Goal: Transaction & Acquisition: Purchase product/service

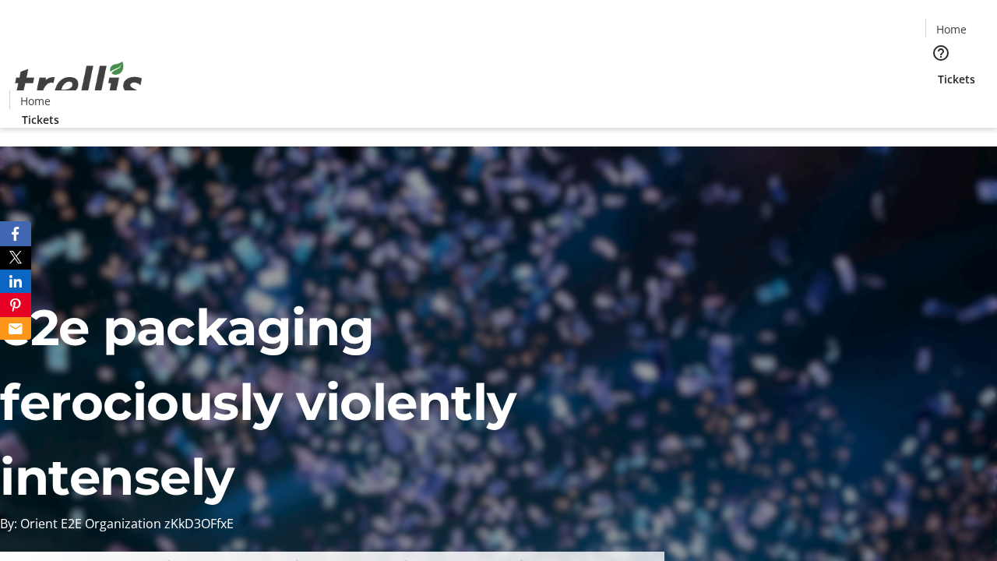
click at [937, 71] on span "Tickets" at bounding box center [955, 79] width 37 height 16
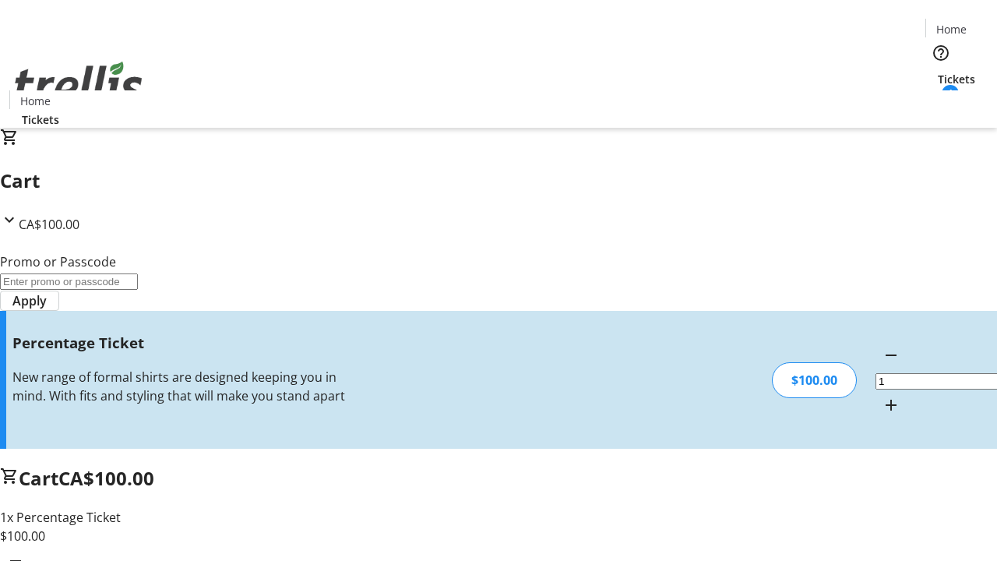
type input "BAR"
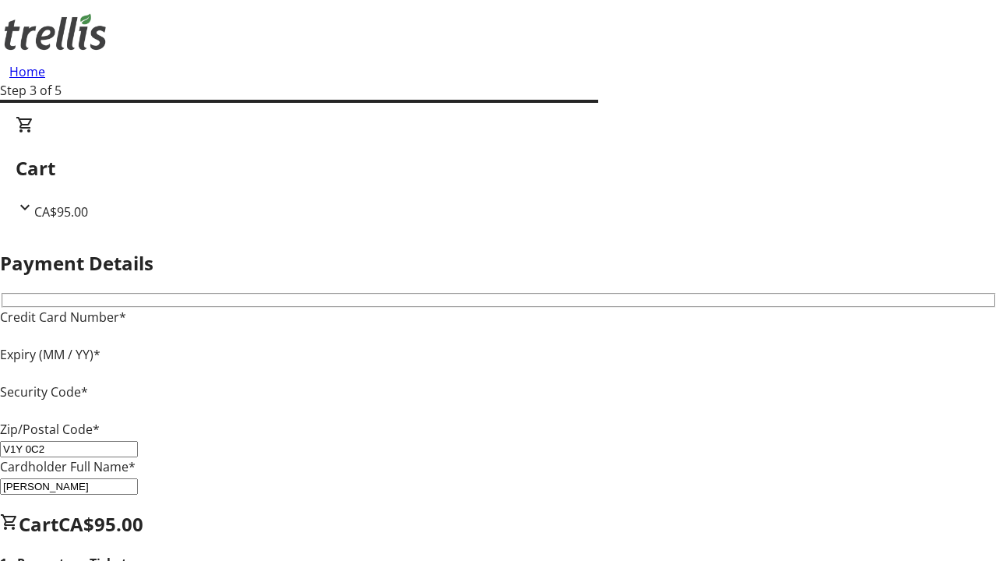
type input "V1Y 0C2"
